Goal: Information Seeking & Learning: Learn about a topic

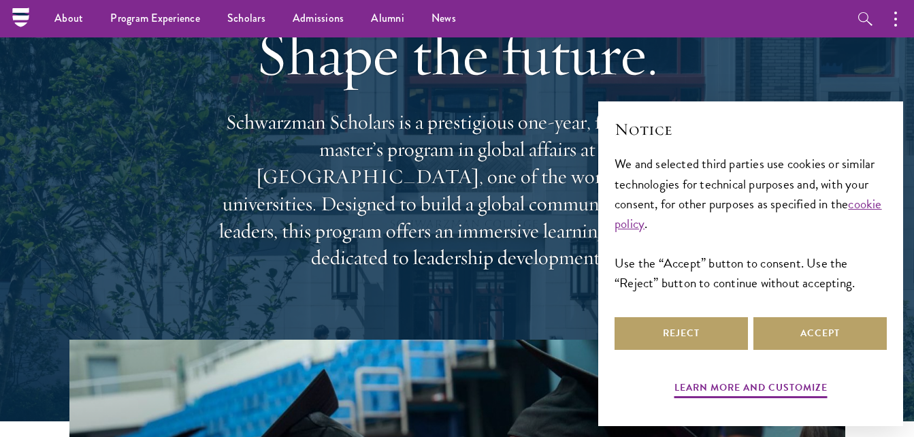
scroll to position [68, 0]
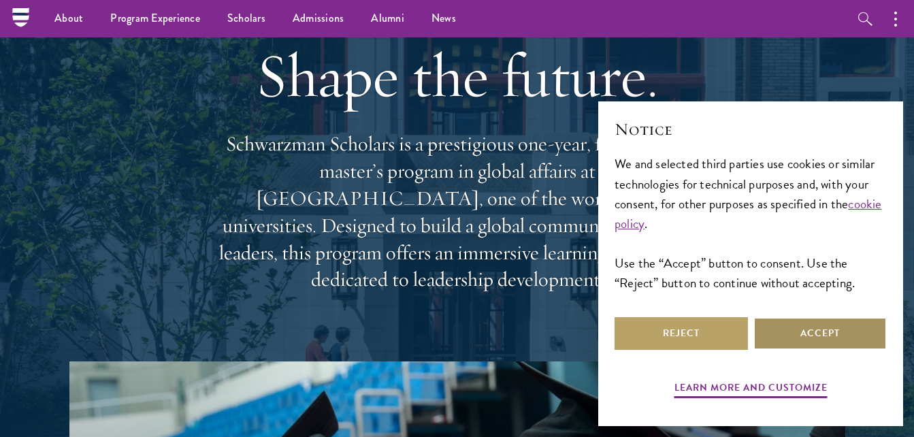
click at [800, 338] on button "Accept" at bounding box center [819, 333] width 133 height 33
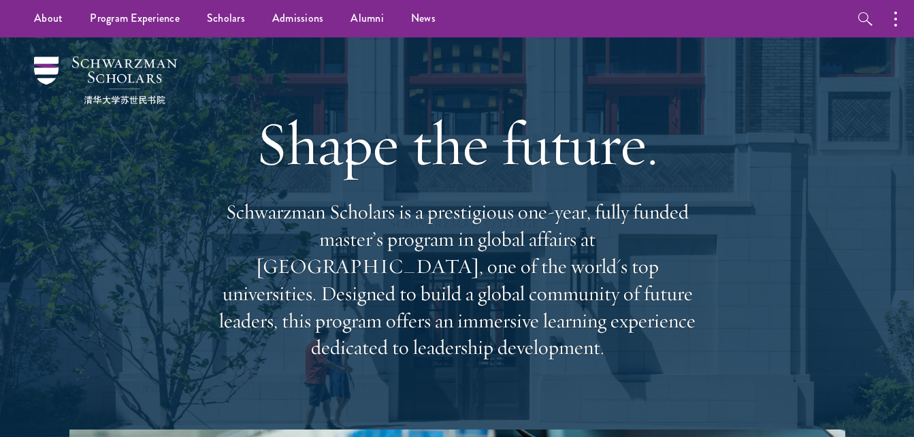
scroll to position [0, 0]
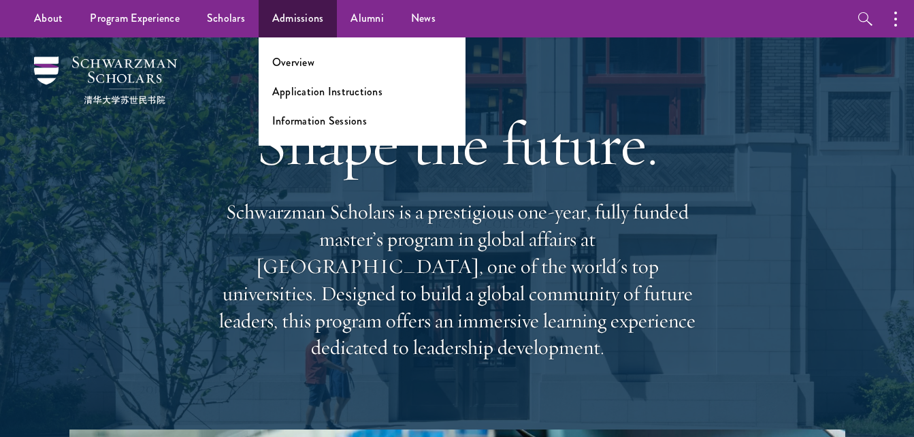
click at [286, 70] on ul "Overview Application Instructions Information Sessions" at bounding box center [362, 91] width 207 height 108
click at [298, 61] on link "Overview" at bounding box center [293, 62] width 42 height 16
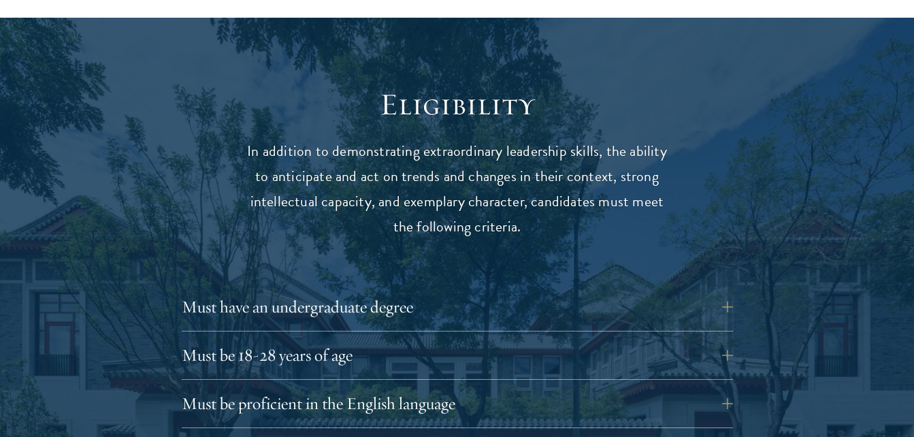
scroll to position [1769, 0]
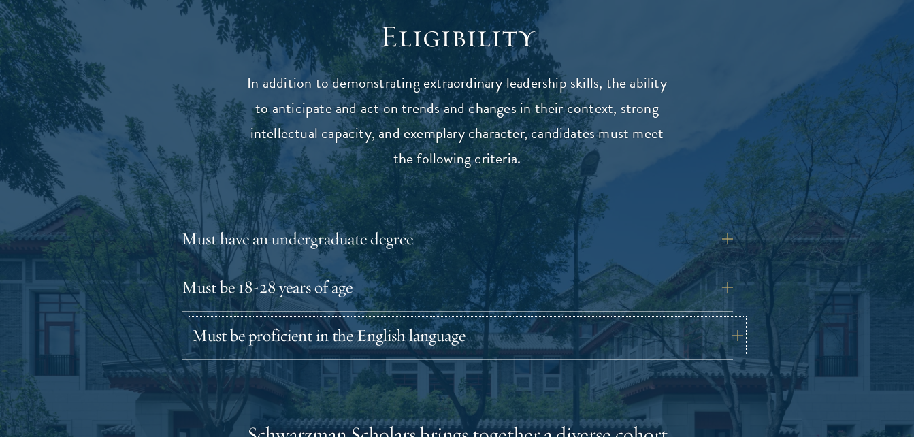
click at [720, 319] on button "Must be proficient in the English language" at bounding box center [467, 335] width 551 height 33
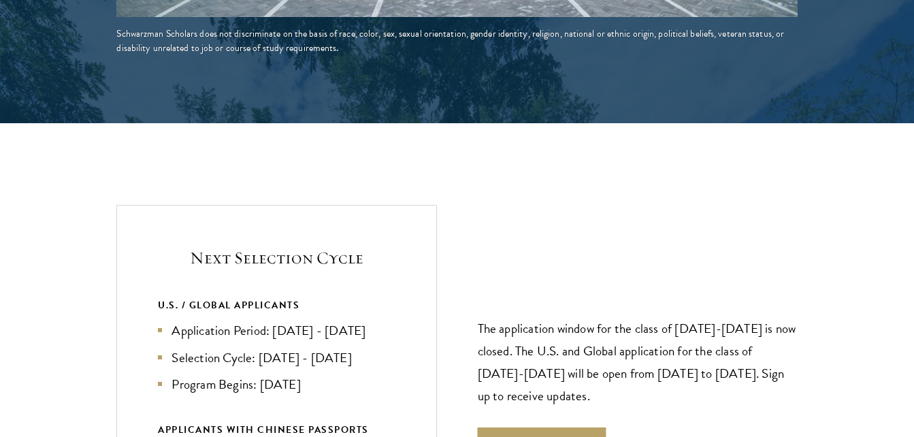
scroll to position [3198, 0]
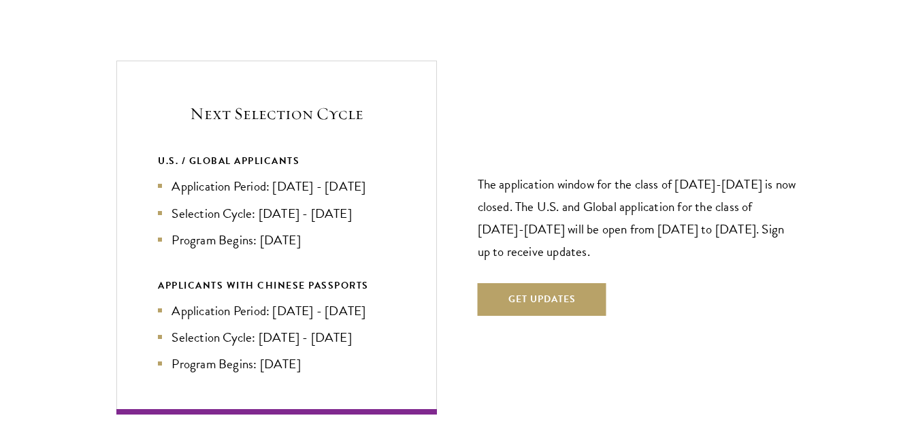
click at [742, 266] on div "The application window for the class of 2026-2027 is now closed. The U.S. and G…" at bounding box center [638, 237] width 320 height 237
